Goal: Task Accomplishment & Management: Manage account settings

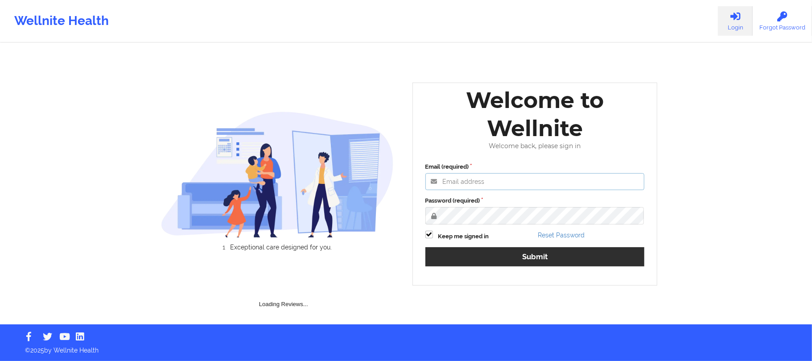
type input "[PERSON_NAME][EMAIL_ADDRESS][DOMAIN_NAME]"
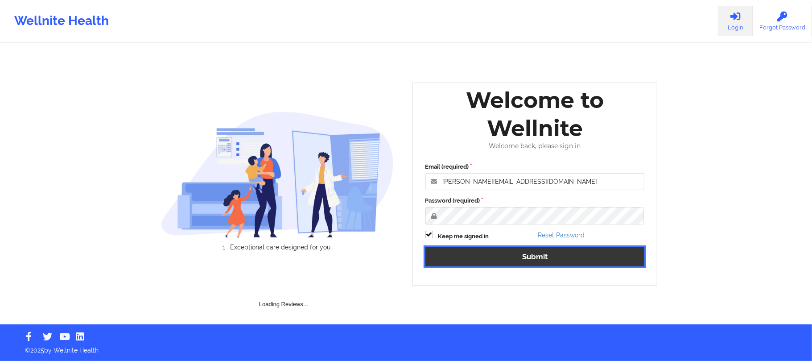
click at [511, 251] on button "Submit" at bounding box center [534, 256] width 219 height 19
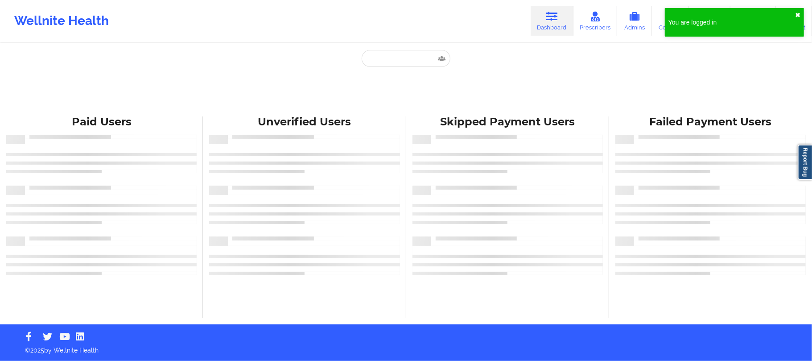
click at [798, 16] on div "You are logged in ✖︎ Wellnite Health Dashboard Prescribers Admins Coaches Thera…" at bounding box center [406, 180] width 812 height 361
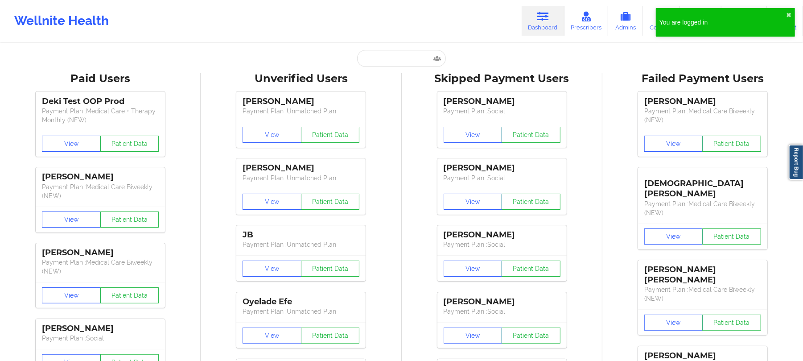
click at [787, 10] on div "You are logged in ✖︎" at bounding box center [725, 22] width 139 height 29
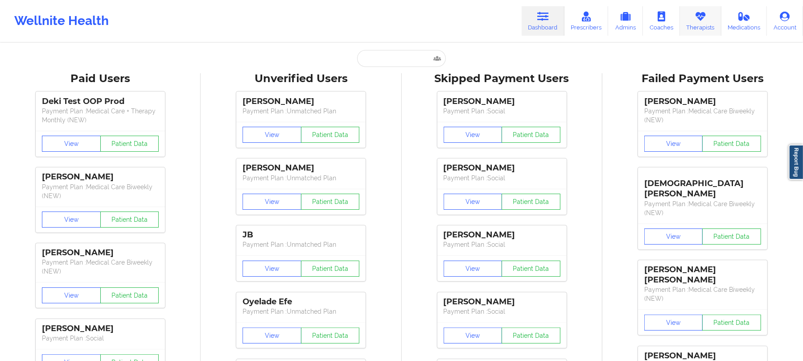
click at [696, 20] on icon at bounding box center [700, 17] width 12 height 10
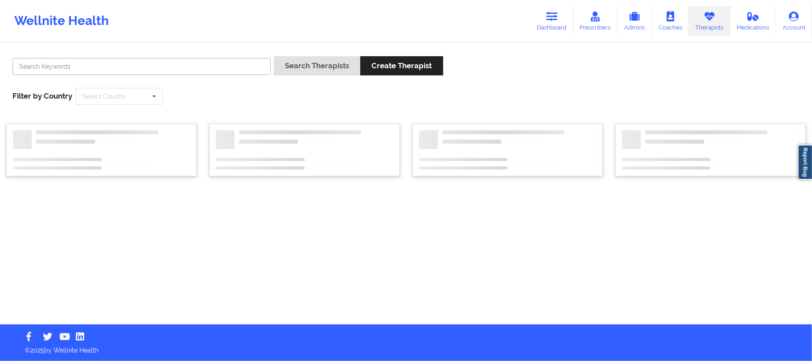
drag, startPoint x: 211, startPoint y: 69, endPoint x: 232, endPoint y: 68, distance: 21.0
click at [211, 69] on input "text" at bounding box center [141, 66] width 258 height 17
paste input "[PERSON_NAME]"
click at [290, 61] on button "Search Therapists" at bounding box center [317, 65] width 86 height 19
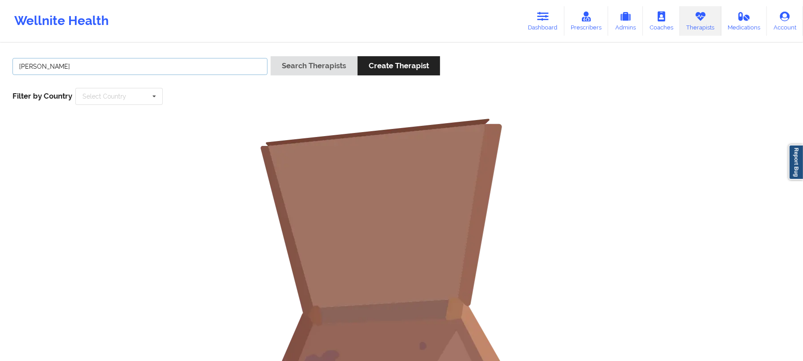
click at [159, 61] on input "[PERSON_NAME]" at bounding box center [139, 66] width 255 height 17
type input "[PERSON_NAME]"
click at [275, 66] on button "Search Therapists" at bounding box center [314, 65] width 86 height 19
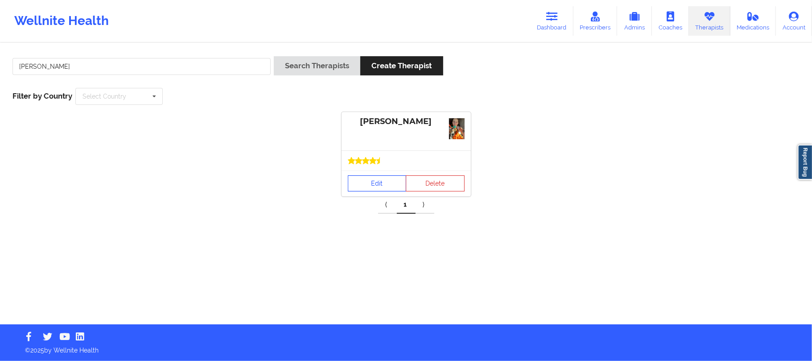
click at [367, 190] on link "Edit" at bounding box center [377, 183] width 59 height 16
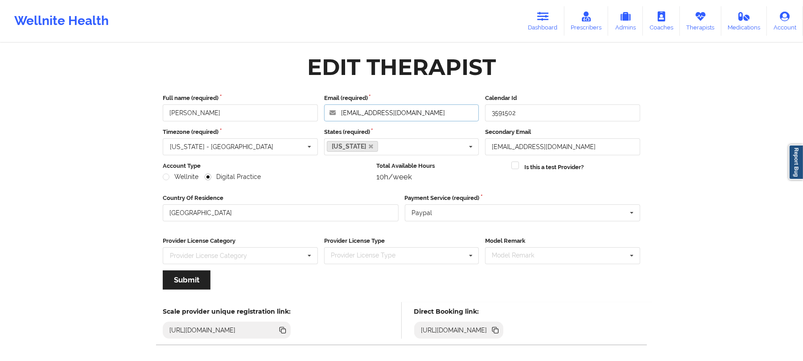
drag, startPoint x: 422, startPoint y: 111, endPoint x: 201, endPoint y: 106, distance: 220.2
click at [201, 106] on div "Full name (required) [PERSON_NAME] Email (required) [EMAIL_ADDRESS][DOMAIN_NAME…" at bounding box center [402, 108] width 484 height 28
drag, startPoint x: 187, startPoint y: 111, endPoint x: 152, endPoint y: 111, distance: 35.2
click at [152, 111] on div "Edit Therapist Full name (required) [PERSON_NAME] Email (required) [EMAIL_ADDRE…" at bounding box center [401, 203] width 502 height 307
